Goal: Check status: Check status

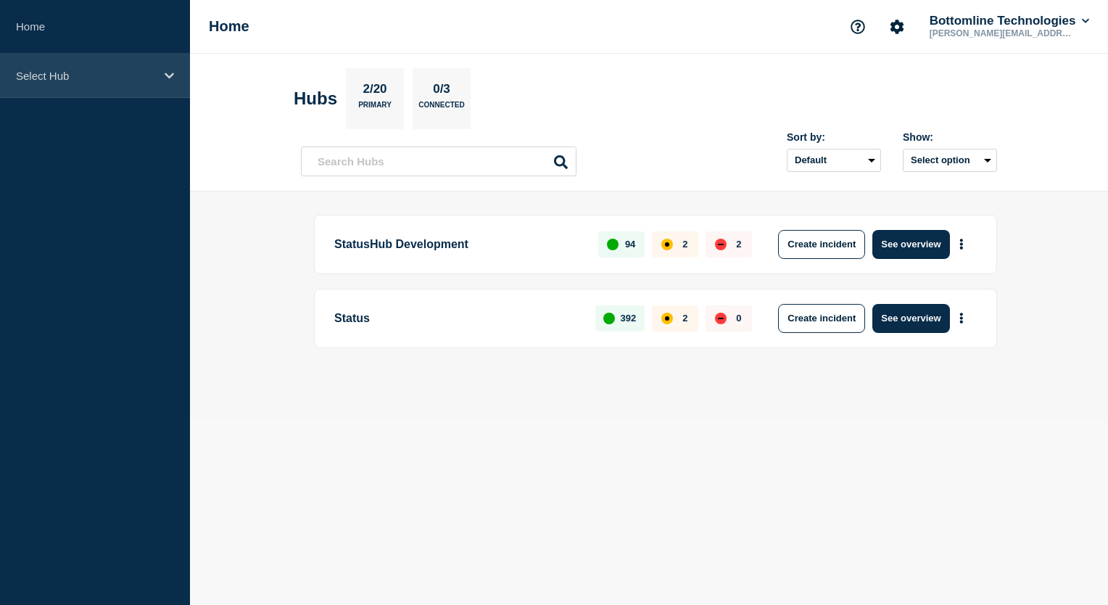
click at [171, 73] on icon at bounding box center [169, 75] width 9 height 11
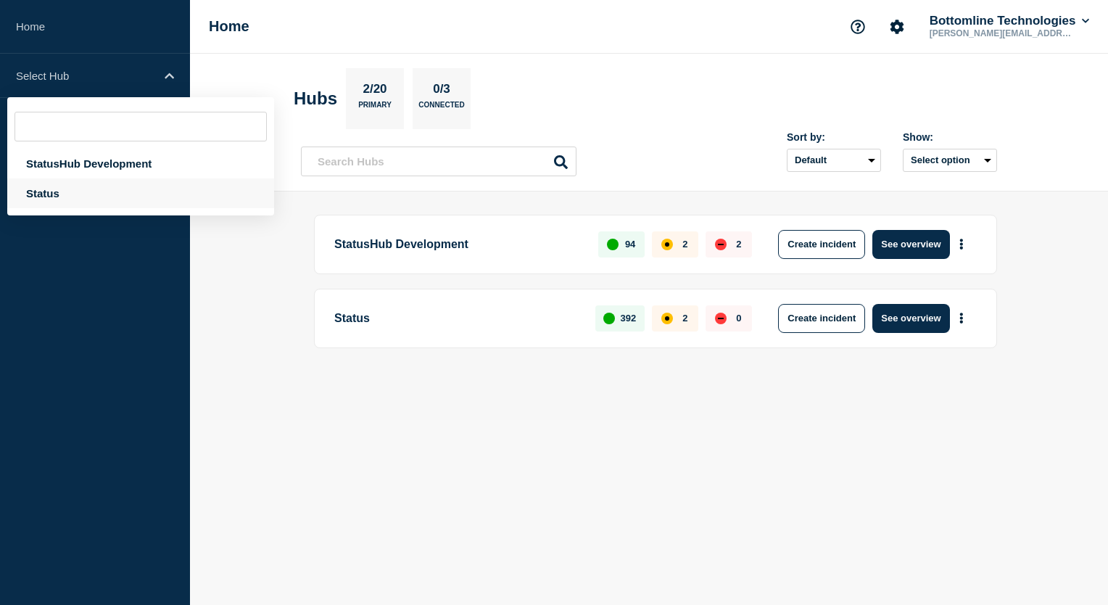
click at [50, 194] on div "Status" at bounding box center [140, 193] width 267 height 30
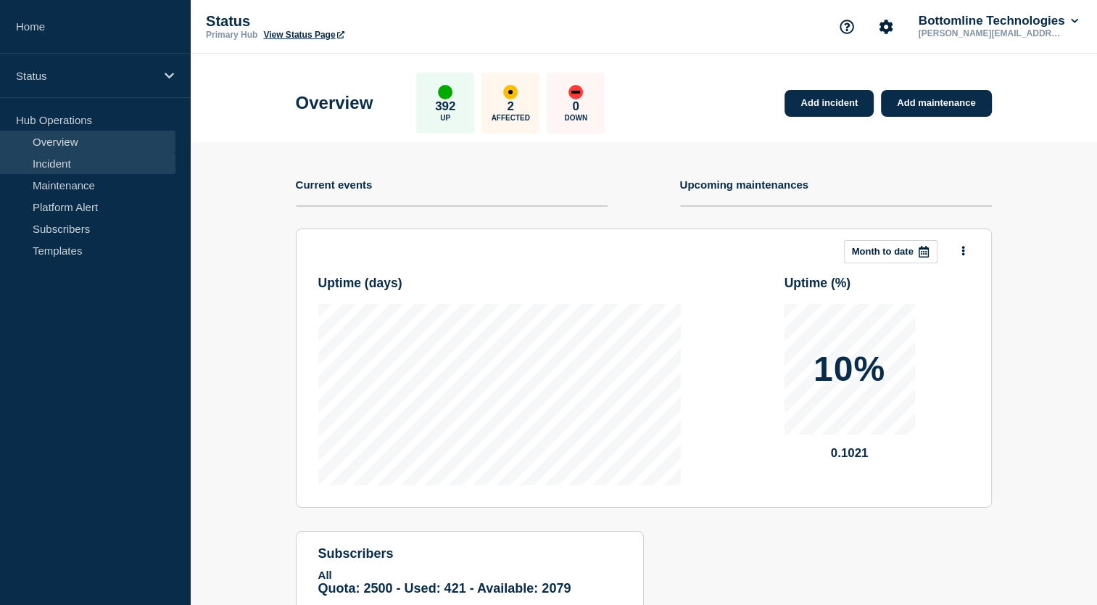
click at [70, 170] on link "Incident" at bounding box center [87, 163] width 175 height 22
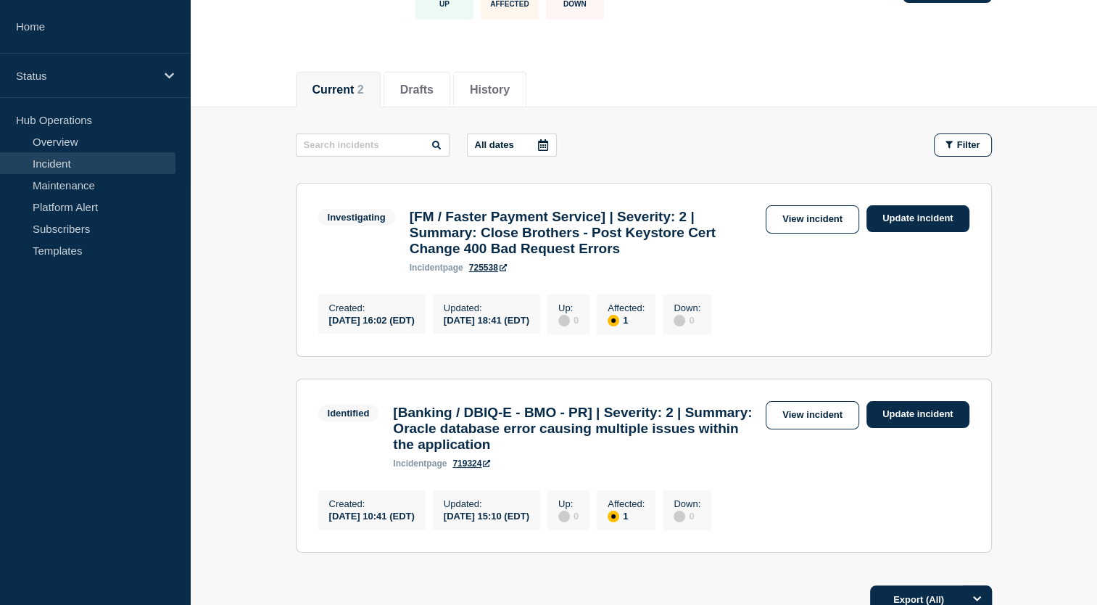
scroll to position [217, 0]
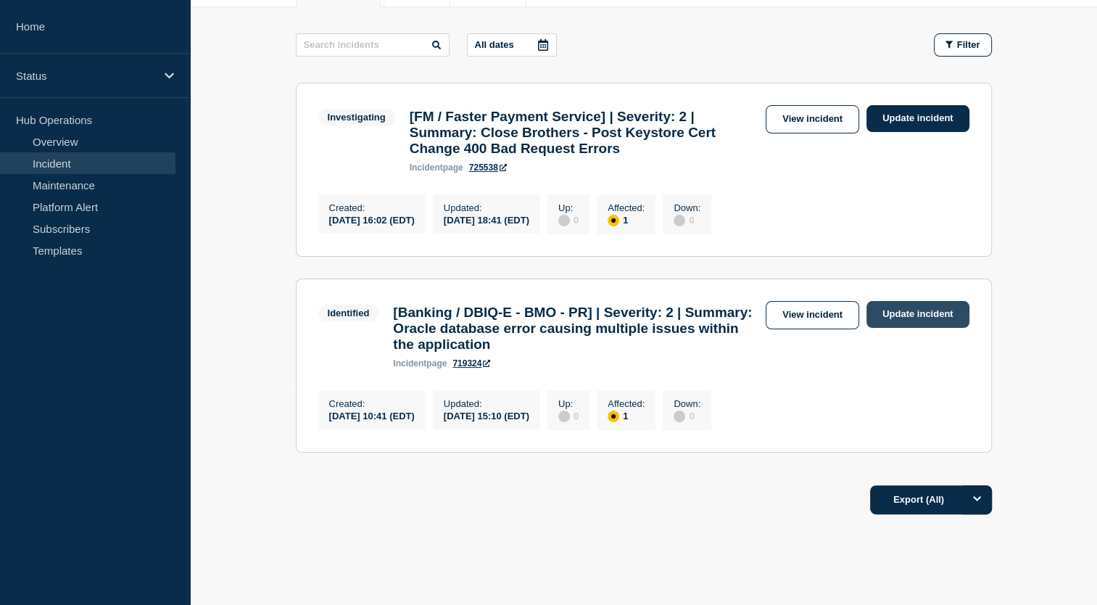
click at [886, 323] on link "Update incident" at bounding box center [917, 314] width 103 height 27
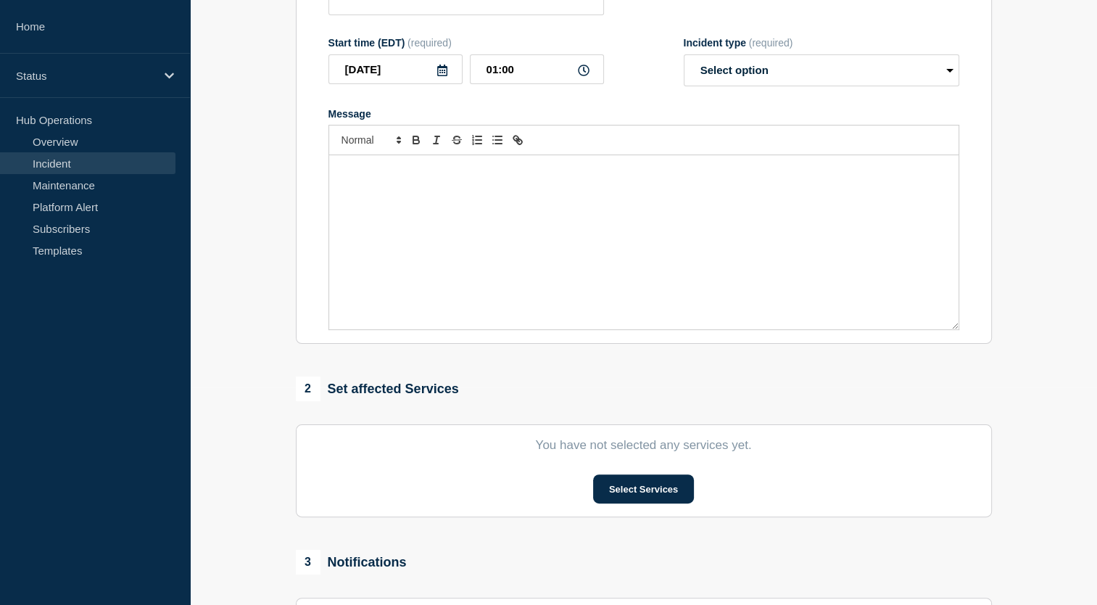
scroll to position [132, 0]
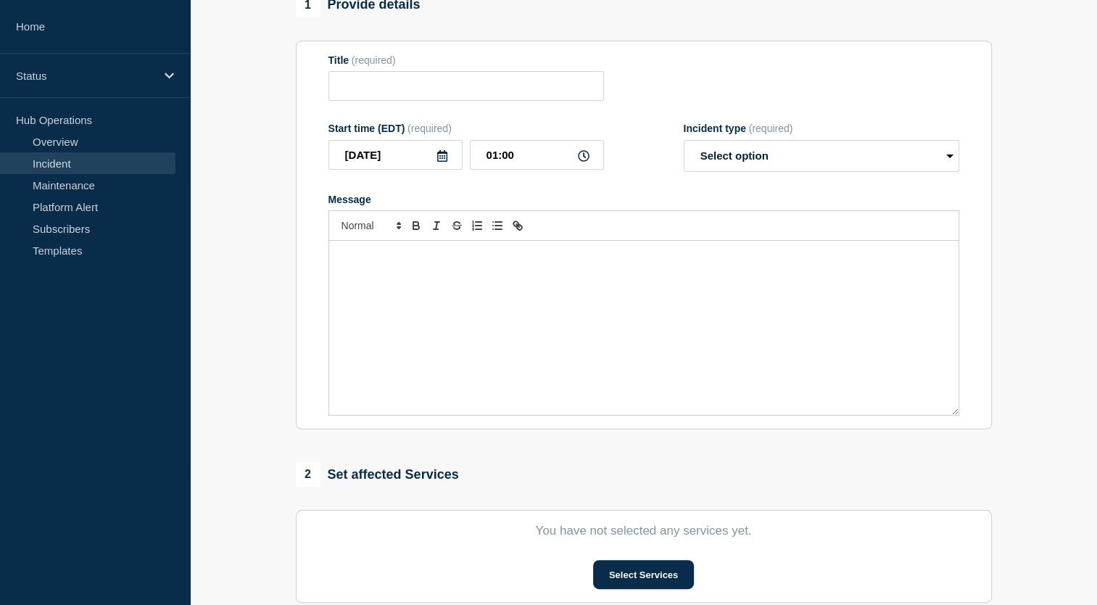
type input "[Banking / DBIQ-E - BMO - PR] | Severity: 2 | Summary: Oracle database error ca…"
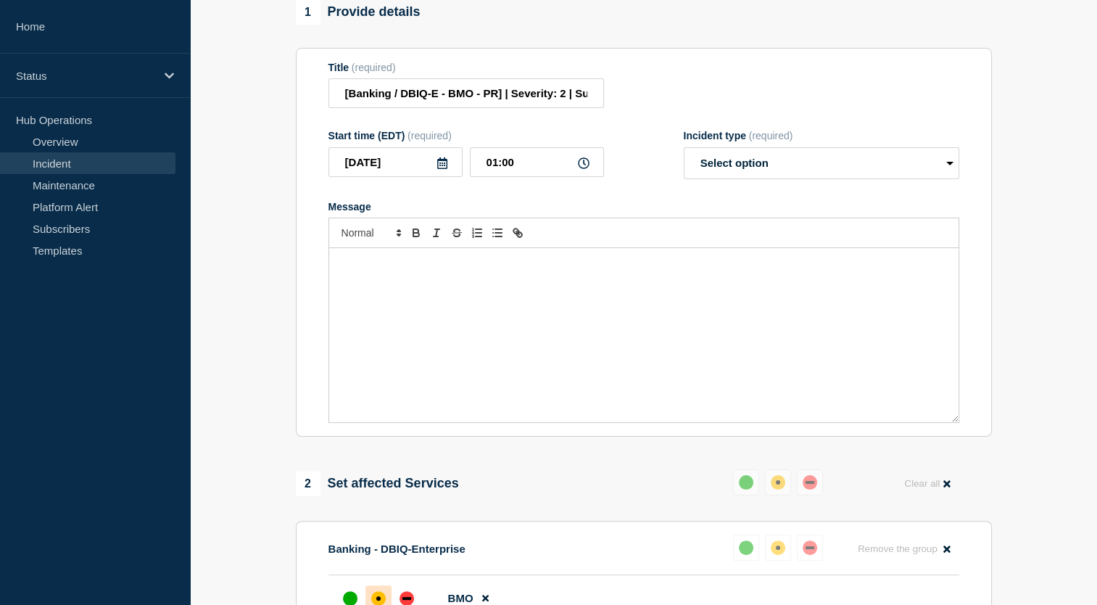
scroll to position [0, 0]
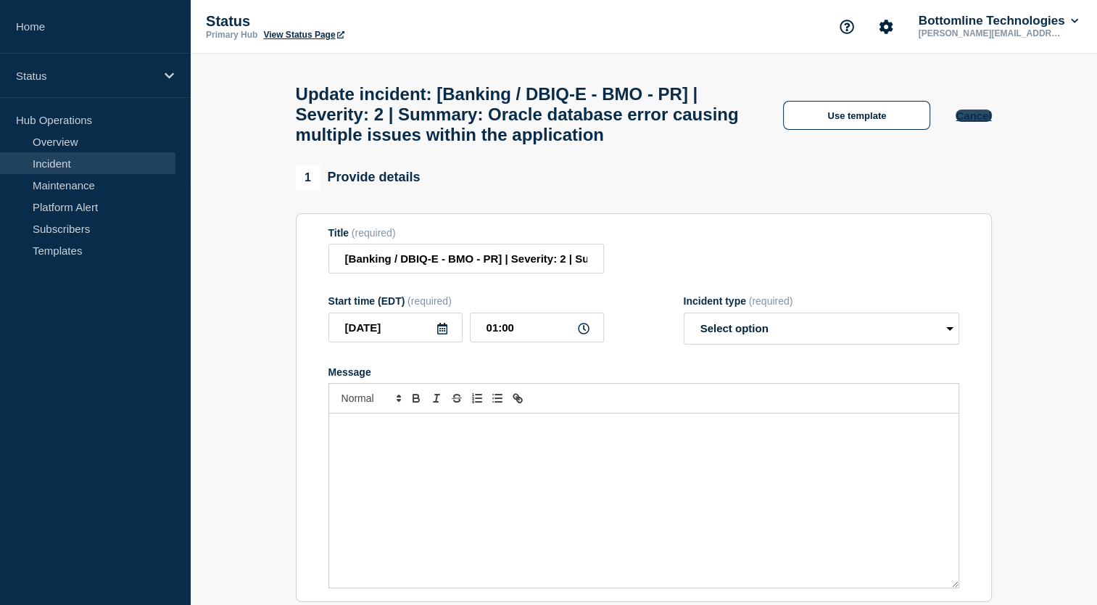
click at [982, 122] on button "Cancel" at bounding box center [973, 115] width 36 height 12
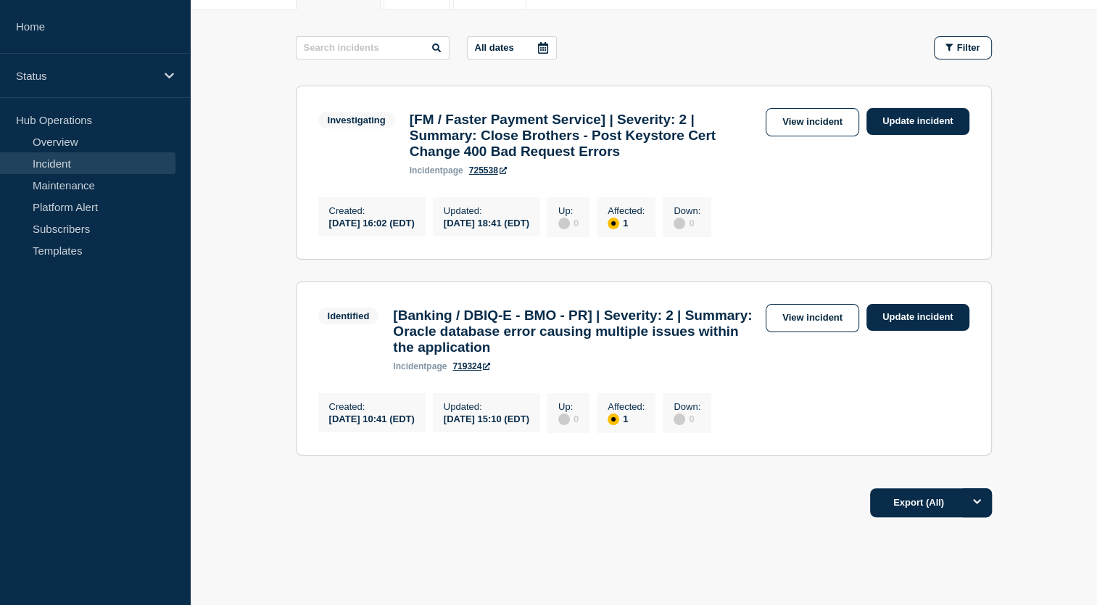
scroll to position [279, 0]
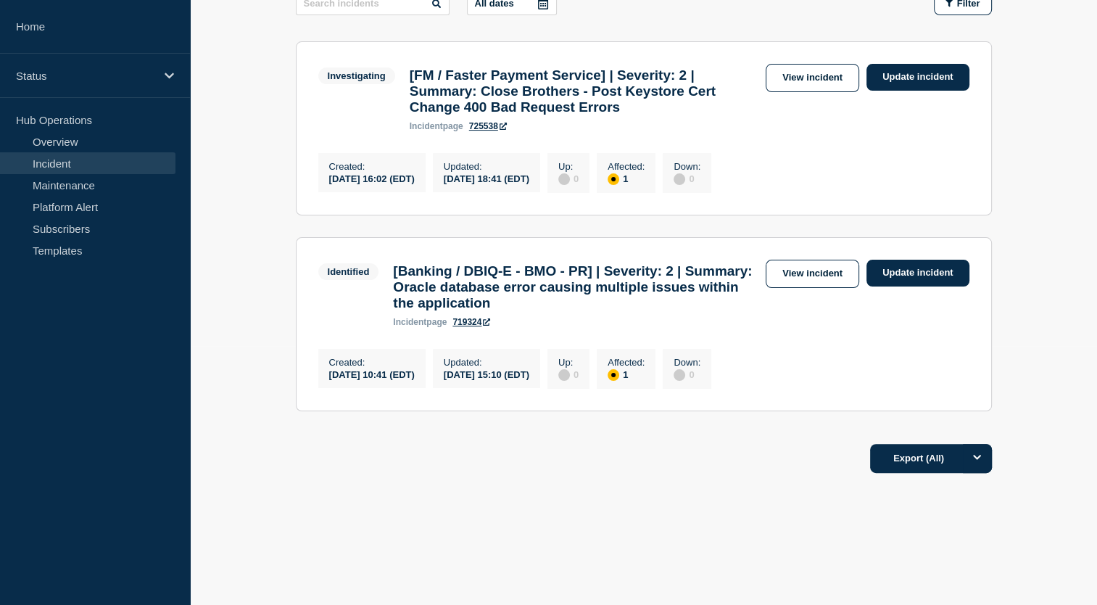
click at [814, 248] on section "Identified [Banking / DBIQ-E - BMO - PR] | Severity: 2 | Summary: Oracle databa…" at bounding box center [644, 324] width 696 height 174
click at [811, 265] on link "View incident" at bounding box center [812, 274] width 94 height 28
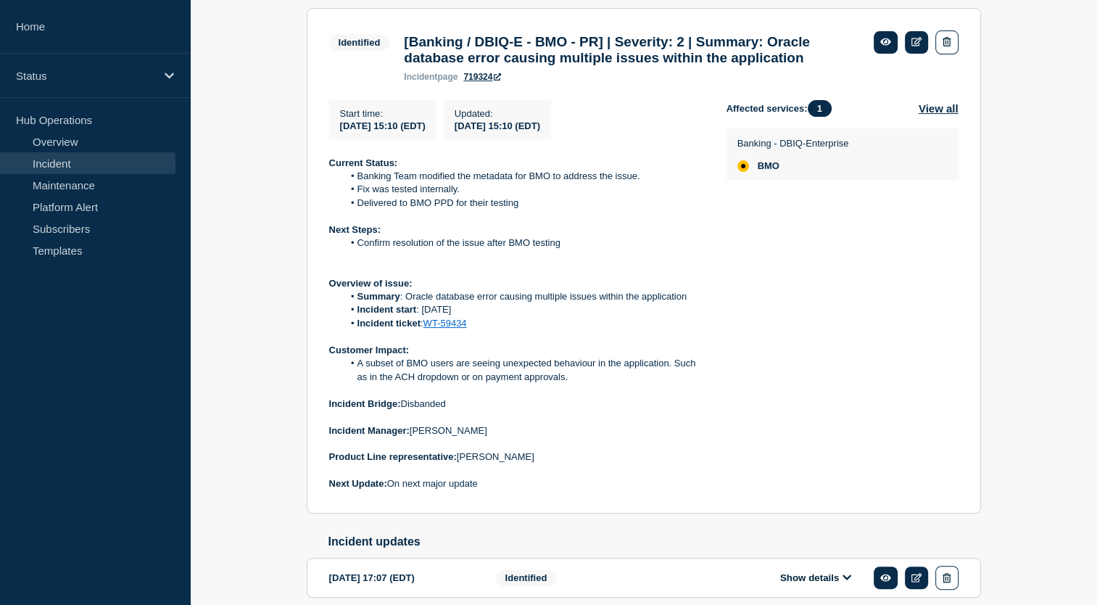
scroll to position [290, 0]
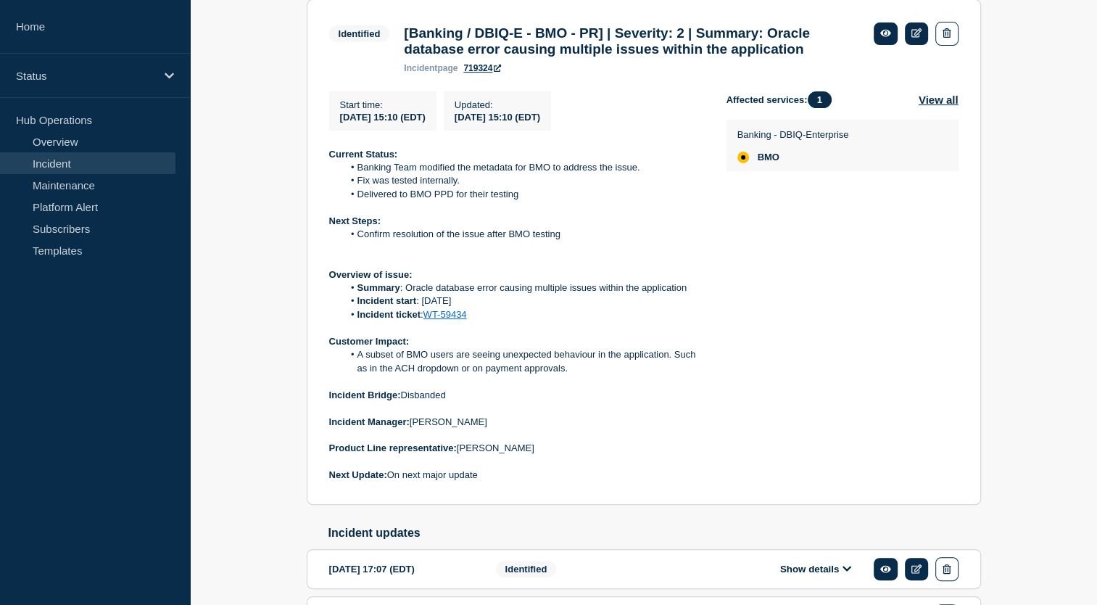
click at [450, 320] on link "WT-59434" at bounding box center [444, 314] width 43 height 11
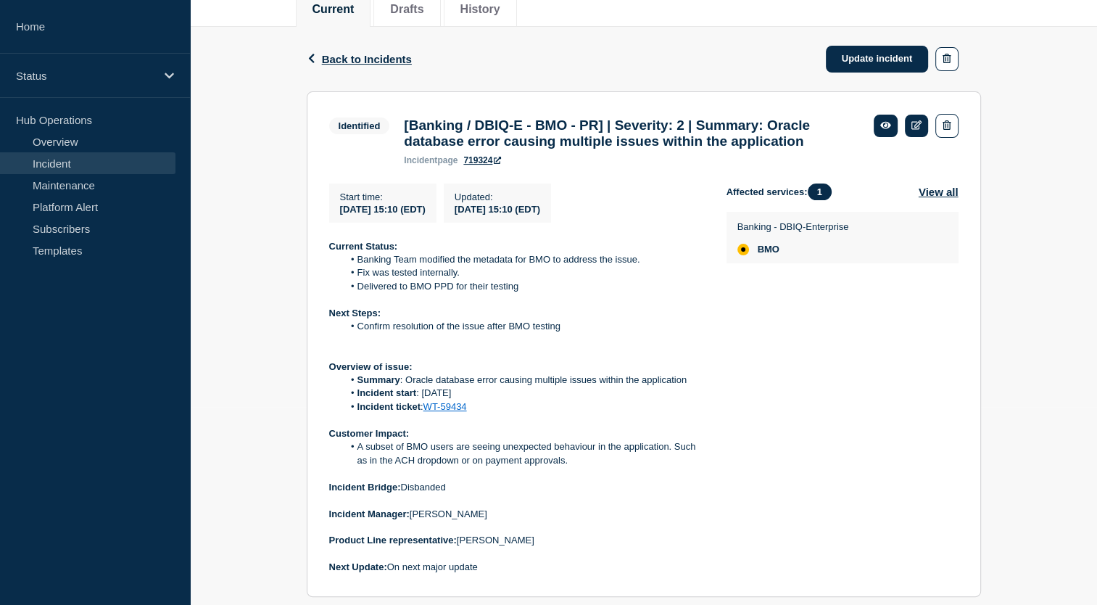
scroll to position [0, 0]
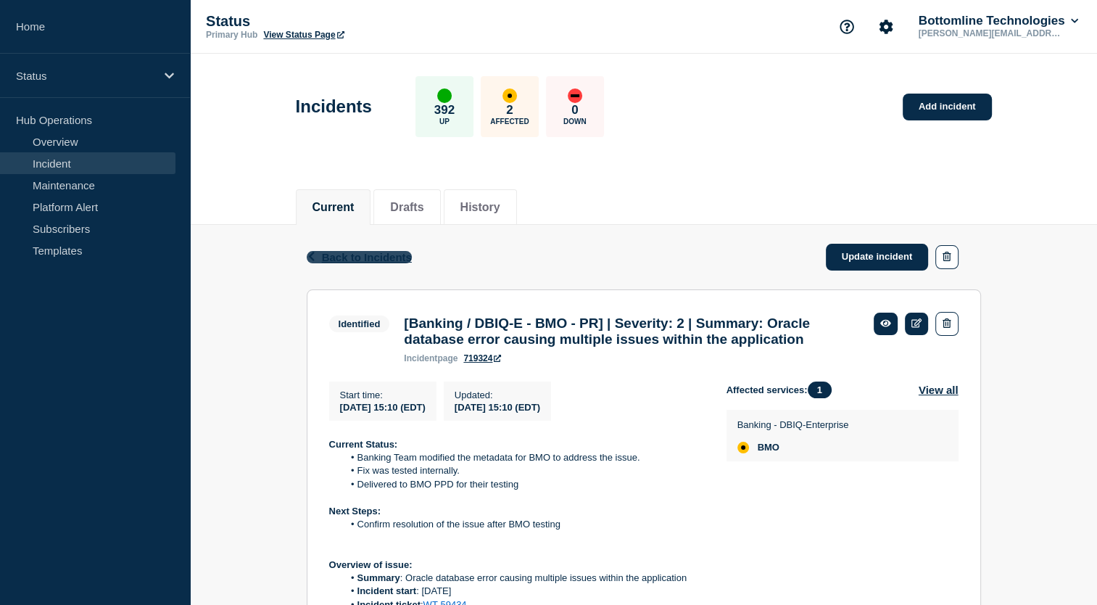
click at [365, 256] on span "Back to Incidents" at bounding box center [367, 257] width 90 height 12
